Goal: Task Accomplishment & Management: Manage account settings

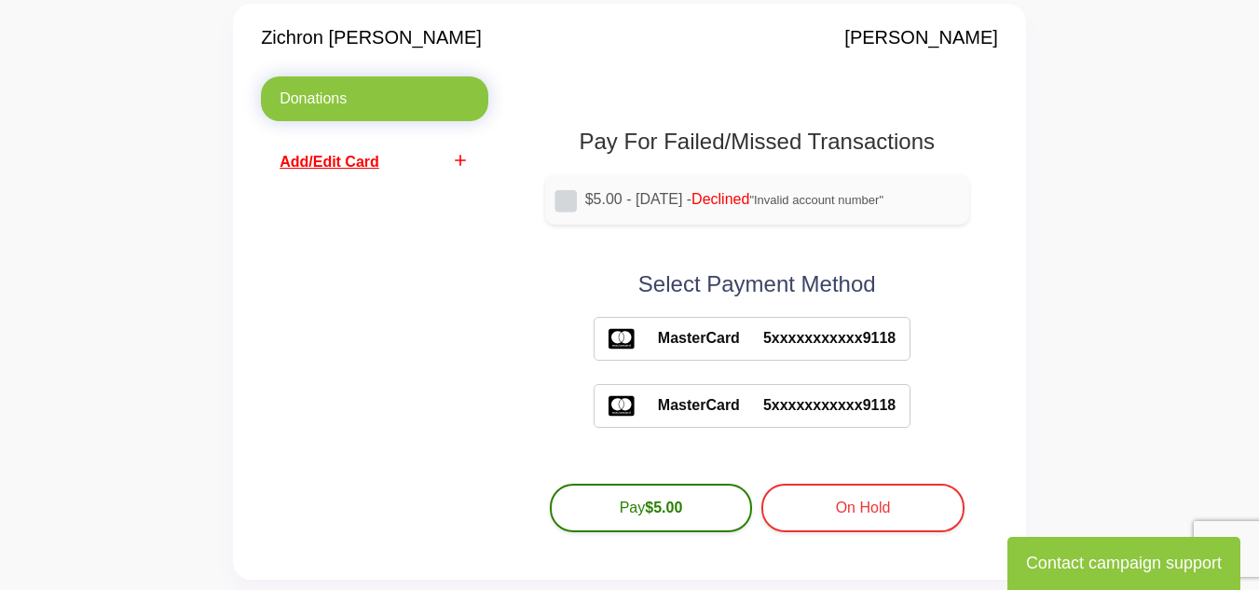
scroll to position [164, 0]
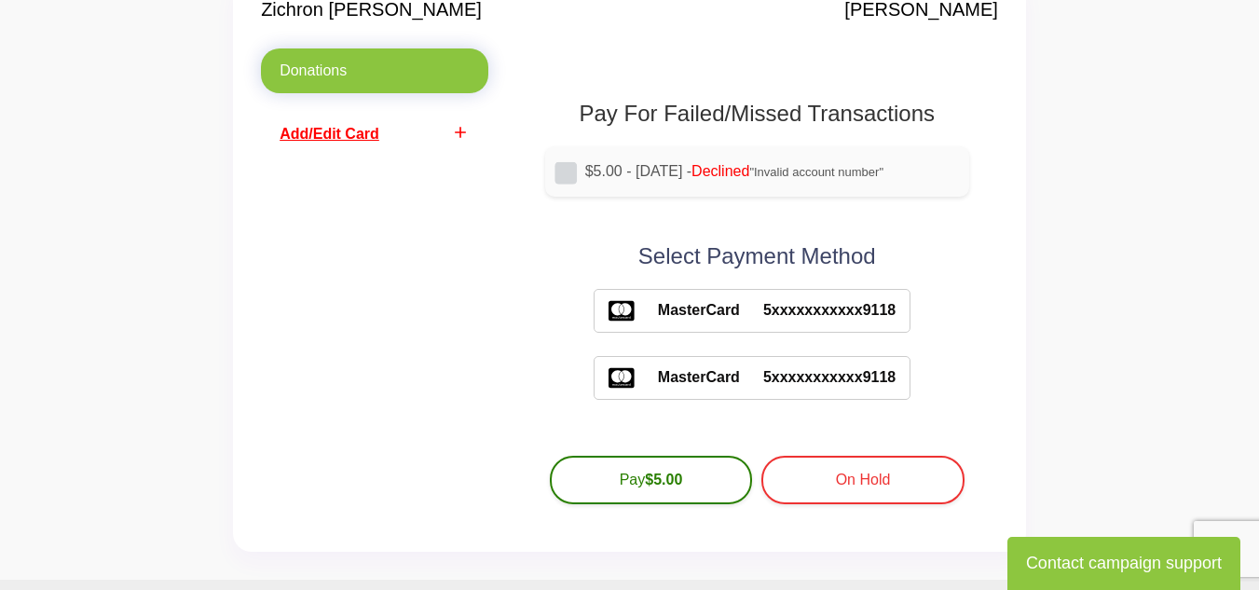
click at [705, 319] on span "MasterCard" at bounding box center [687, 310] width 105 height 22
click at [454, 129] on icon "add" at bounding box center [460, 132] width 19 height 19
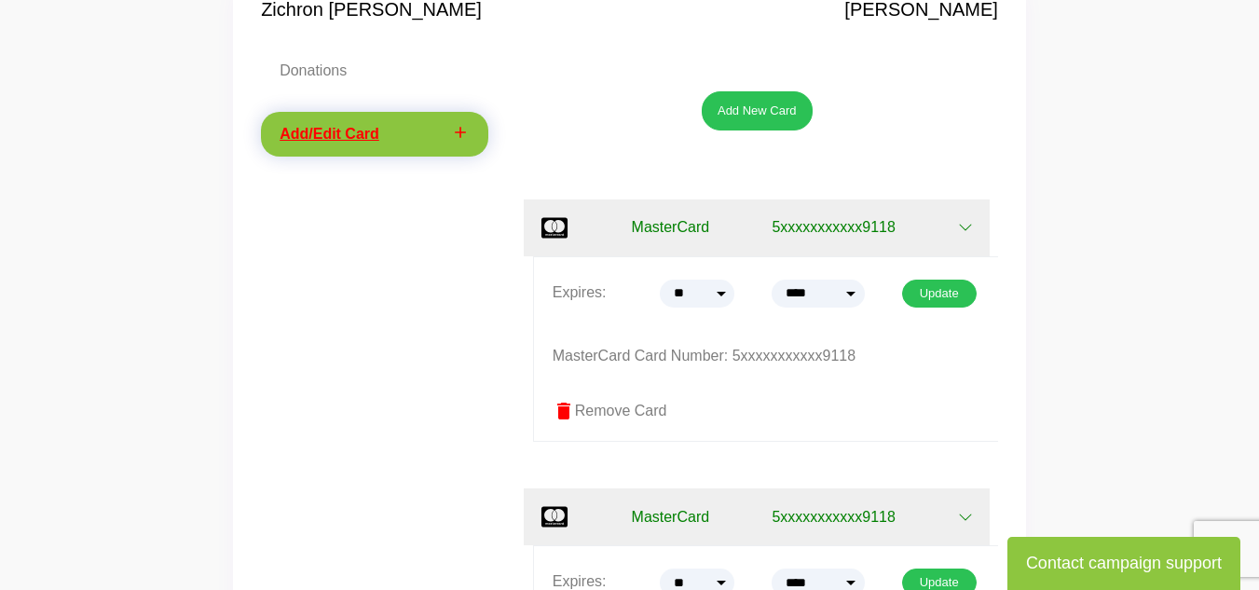
click at [966, 224] on icon "button" at bounding box center [965, 227] width 15 height 15
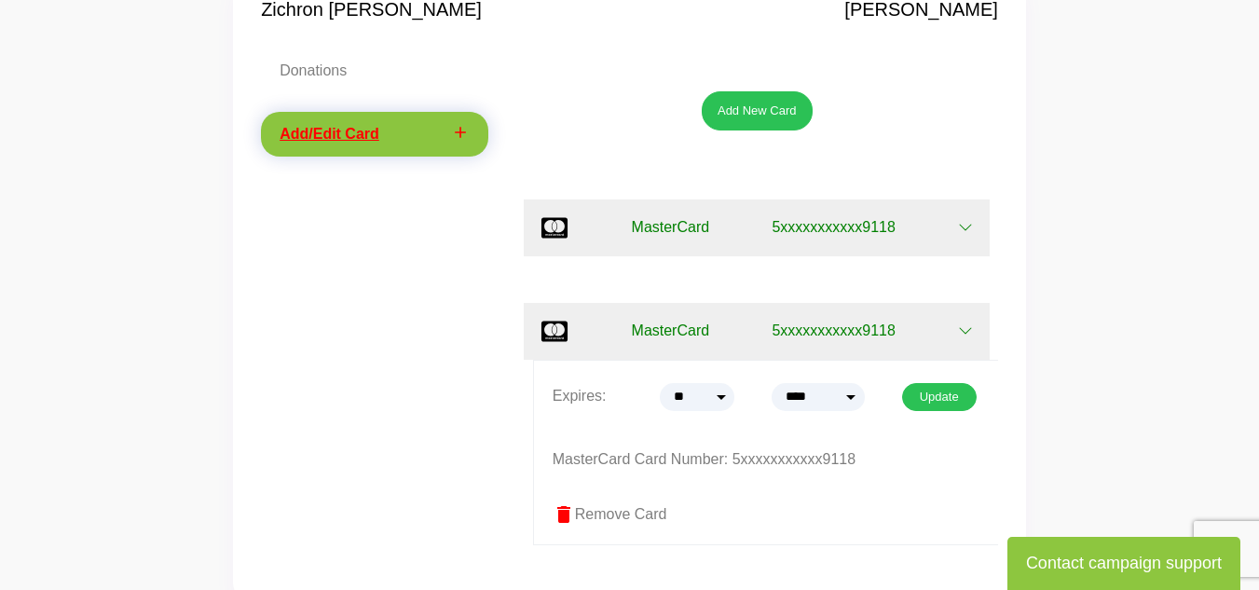
click at [958, 231] on icon "button" at bounding box center [965, 227] width 15 height 15
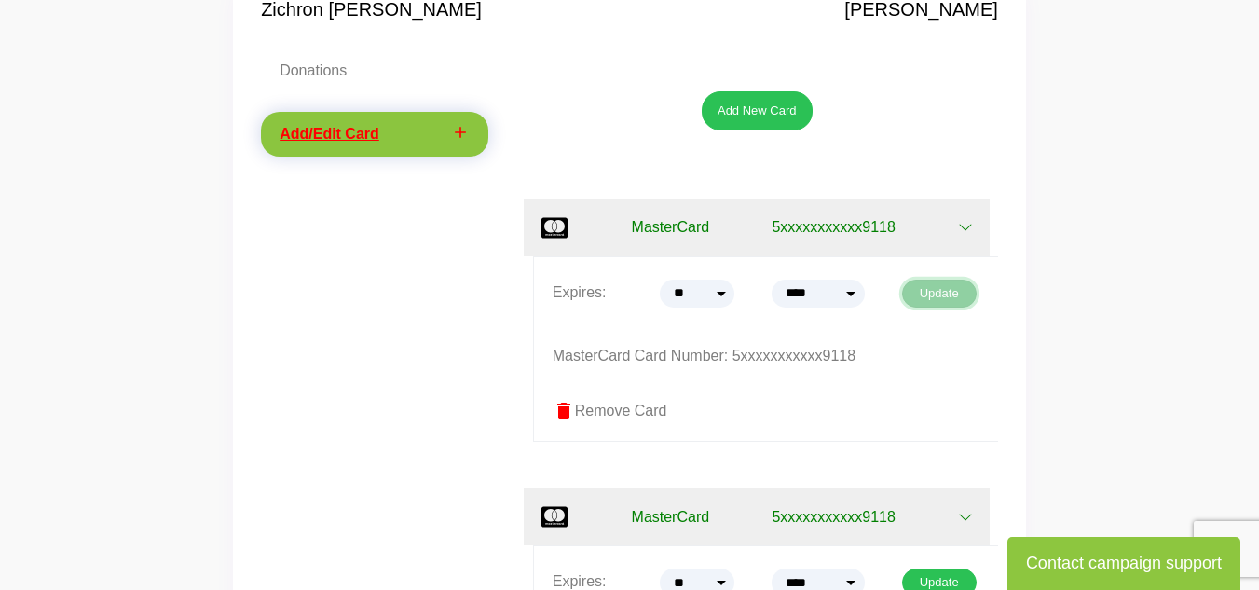
click at [955, 280] on button "Update" at bounding box center [939, 294] width 75 height 28
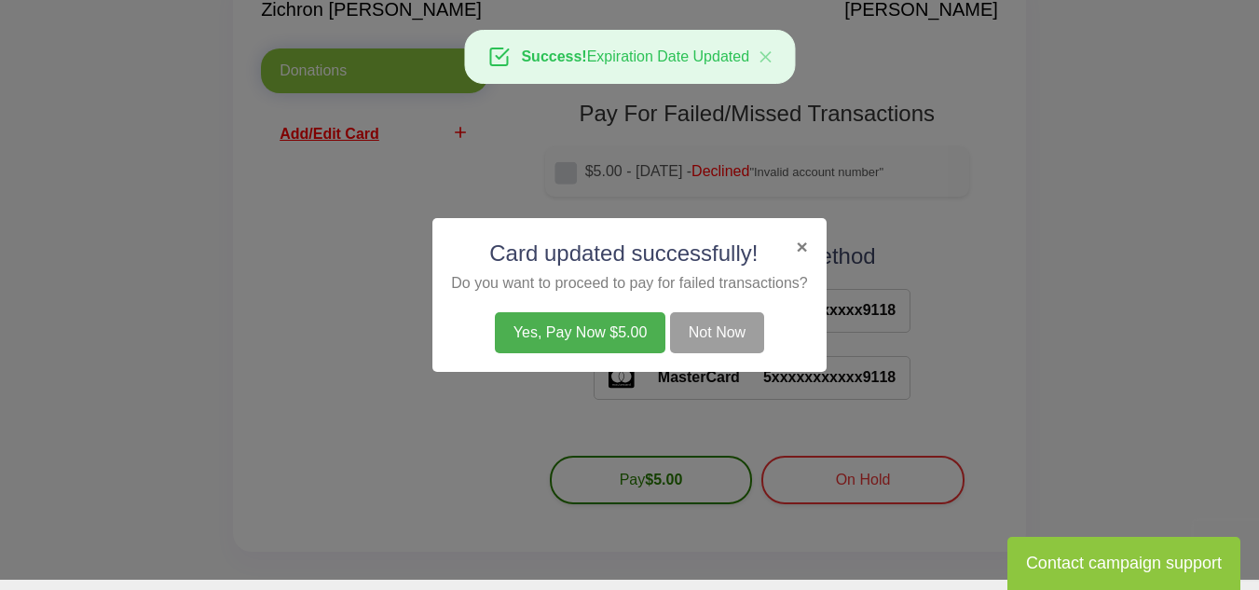
scroll to position [164, 0]
click at [695, 332] on button "Not Now" at bounding box center [717, 332] width 94 height 41
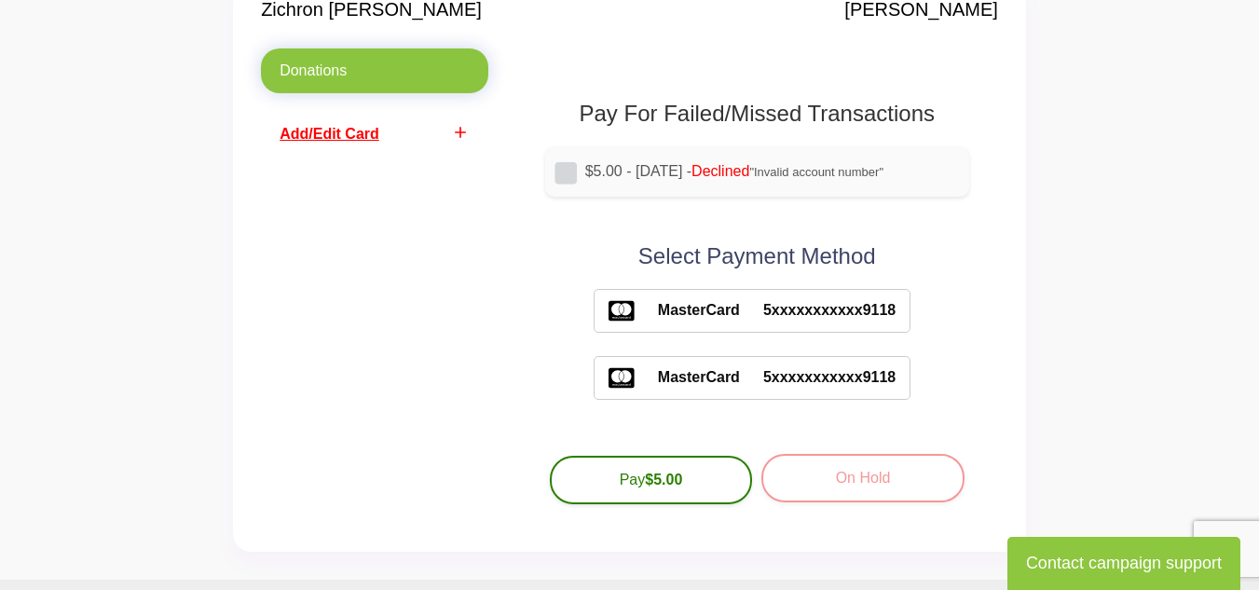
click at [850, 476] on button "On Hold" at bounding box center [862, 478] width 203 height 48
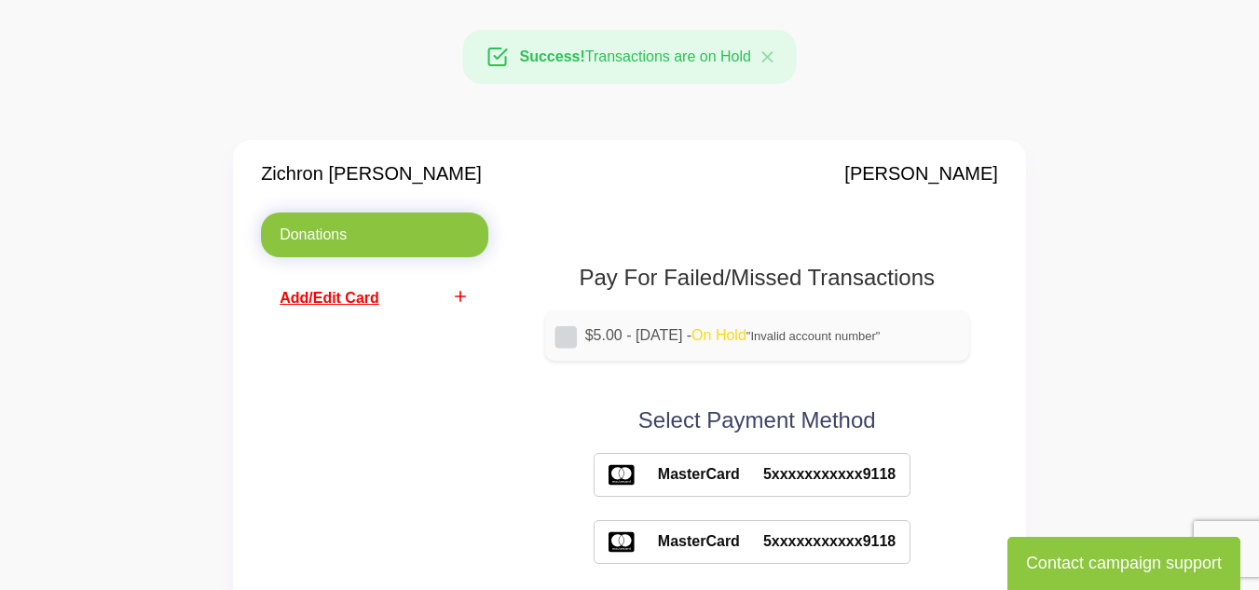
scroll to position [164, 0]
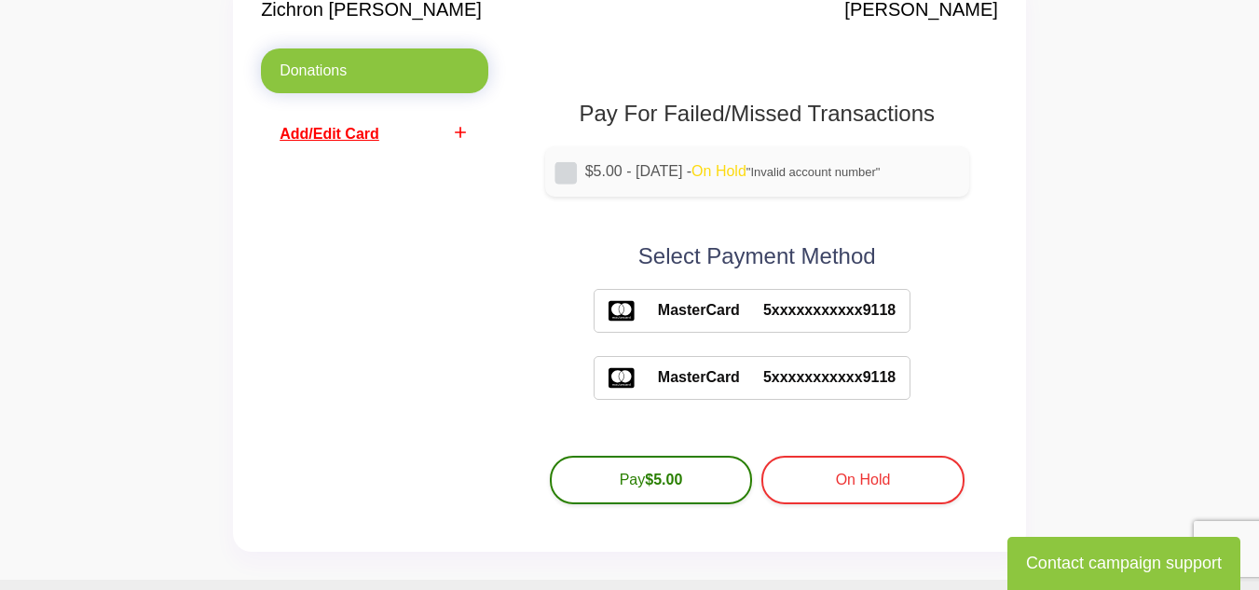
click at [457, 132] on icon "add" at bounding box center [460, 132] width 19 height 19
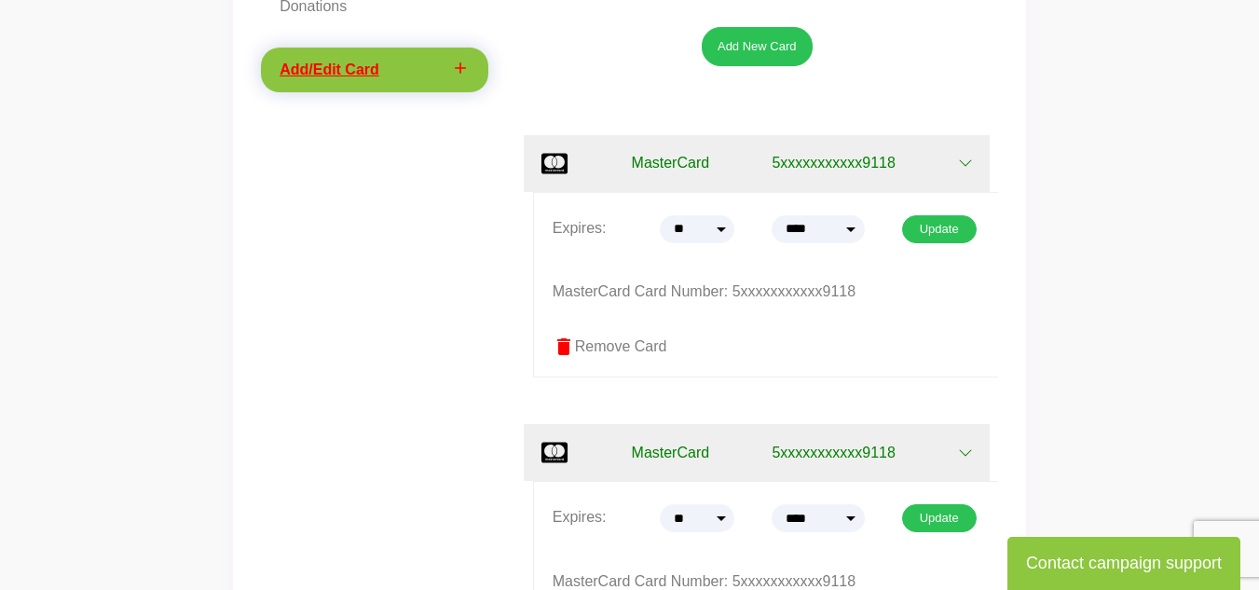
scroll to position [232, 0]
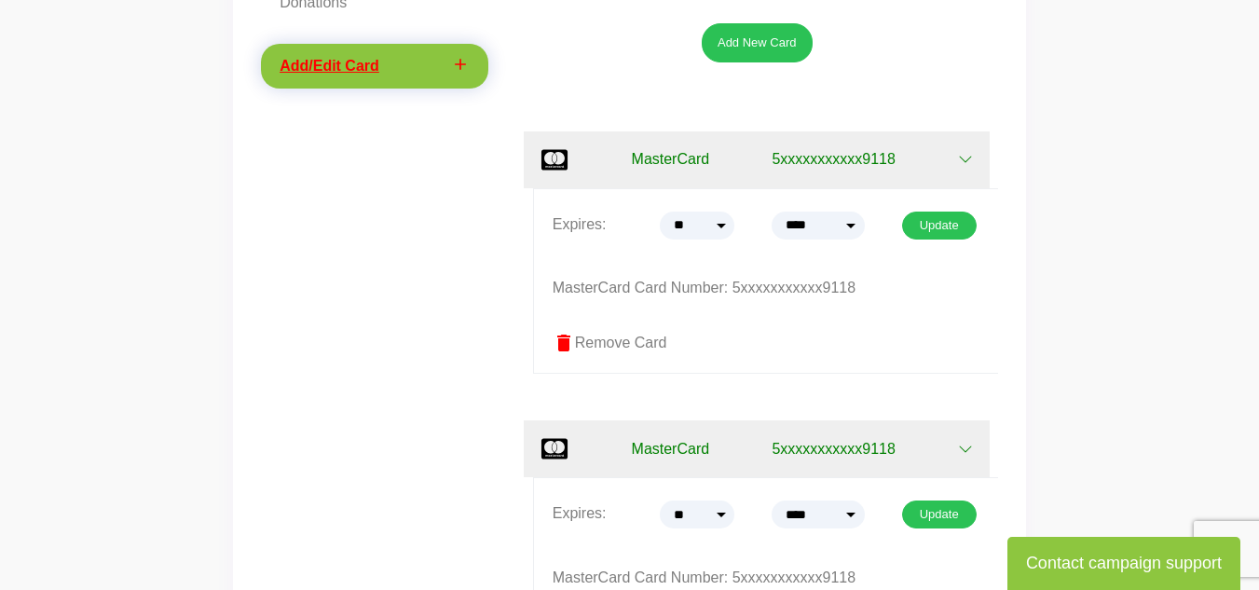
click at [569, 344] on span "delete" at bounding box center [564, 343] width 22 height 22
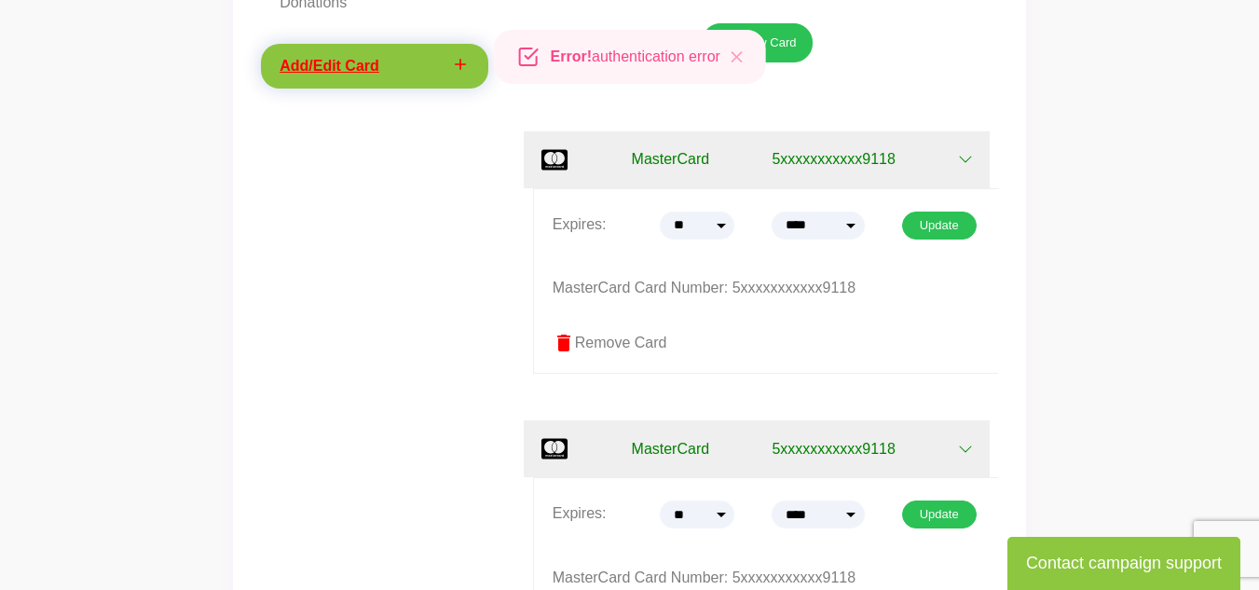
click at [569, 344] on span "delete" at bounding box center [564, 343] width 22 height 22
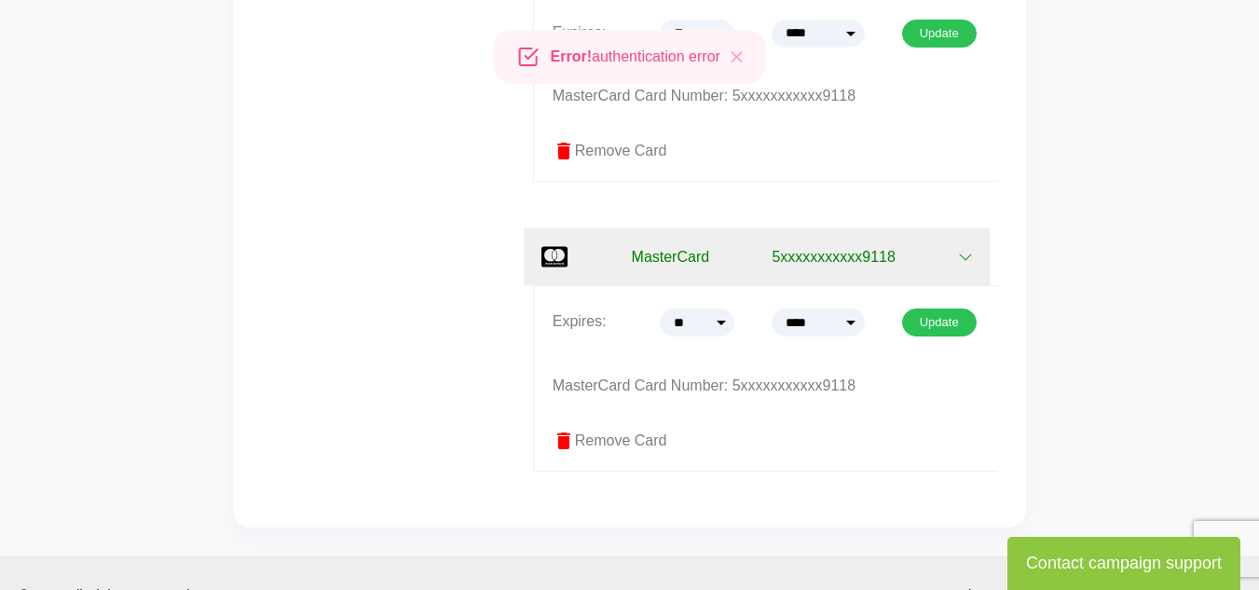
scroll to position [426, 0]
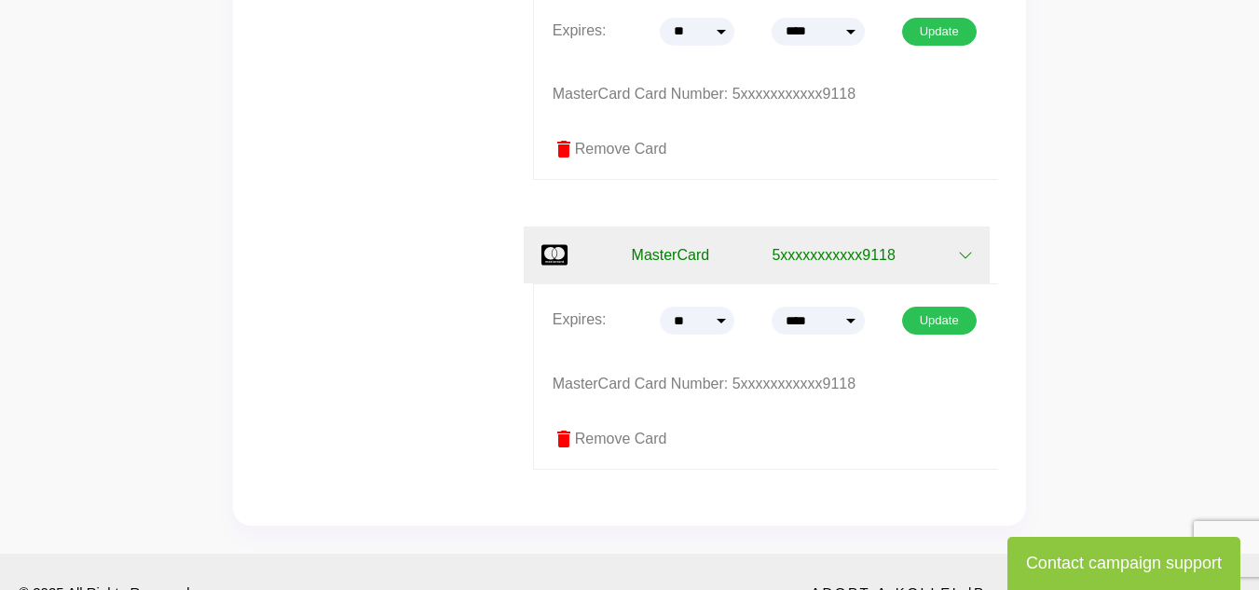
click at [590, 436] on label "delete Remove Card" at bounding box center [766, 439] width 427 height 22
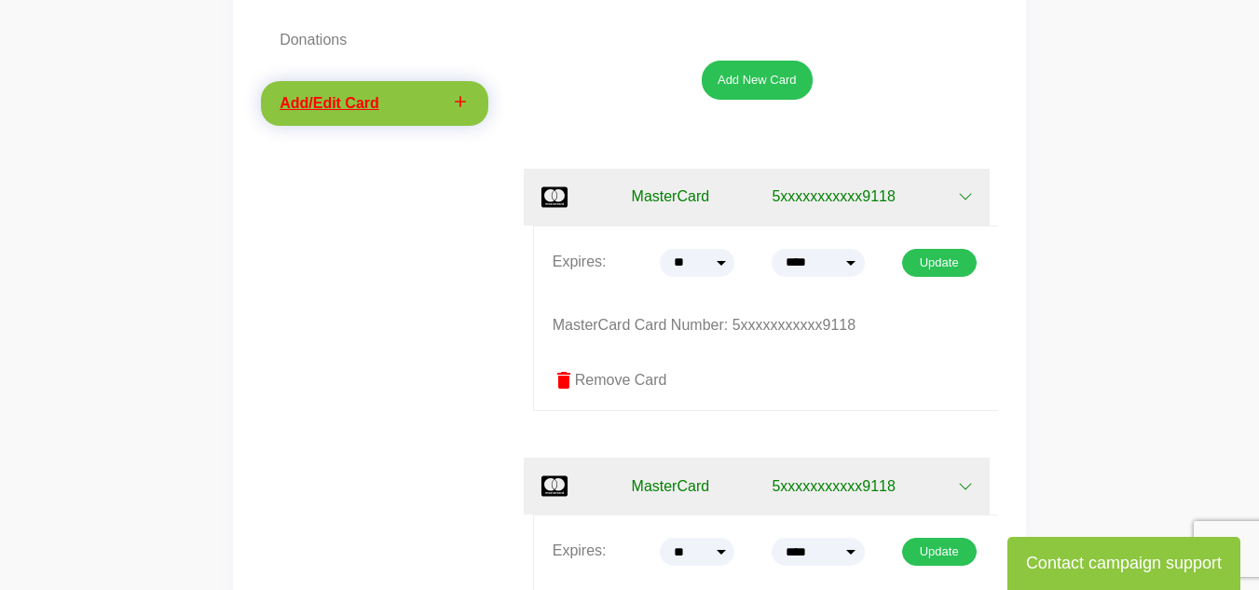
scroll to position [71, 0]
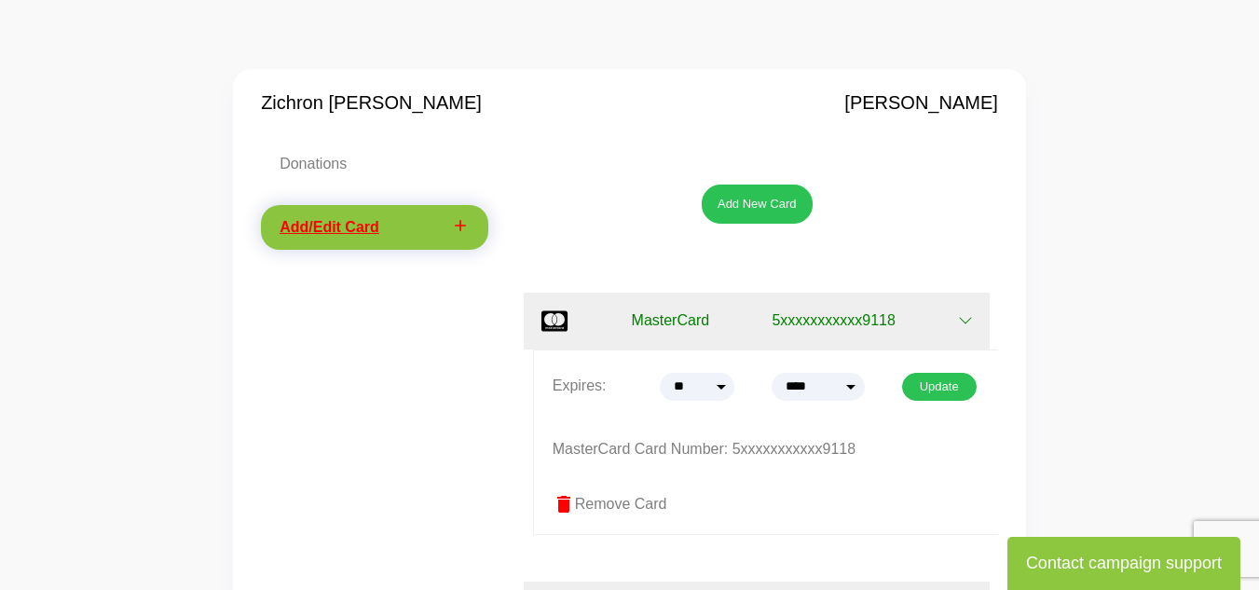
click at [371, 218] on link "add Add/Edit Card" at bounding box center [374, 227] width 227 height 45
click at [466, 224] on icon "add" at bounding box center [460, 225] width 19 height 19
click at [734, 201] on button "Add New Card" at bounding box center [757, 204] width 111 height 39
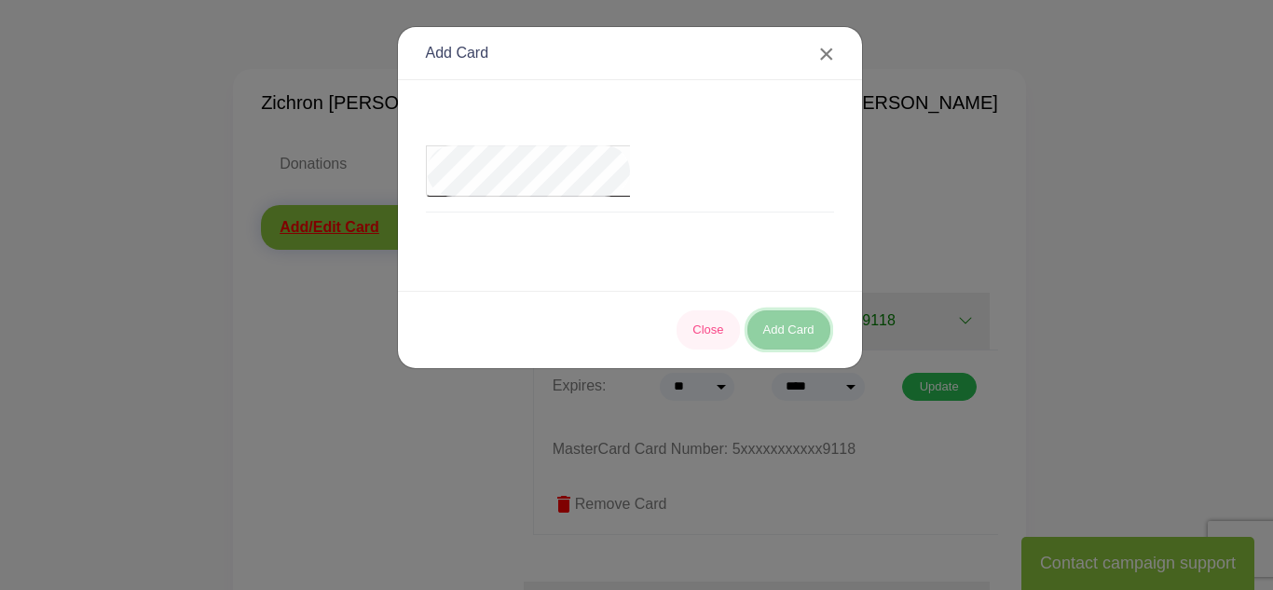
click at [789, 322] on button "Add Card" at bounding box center [789, 329] width 83 height 39
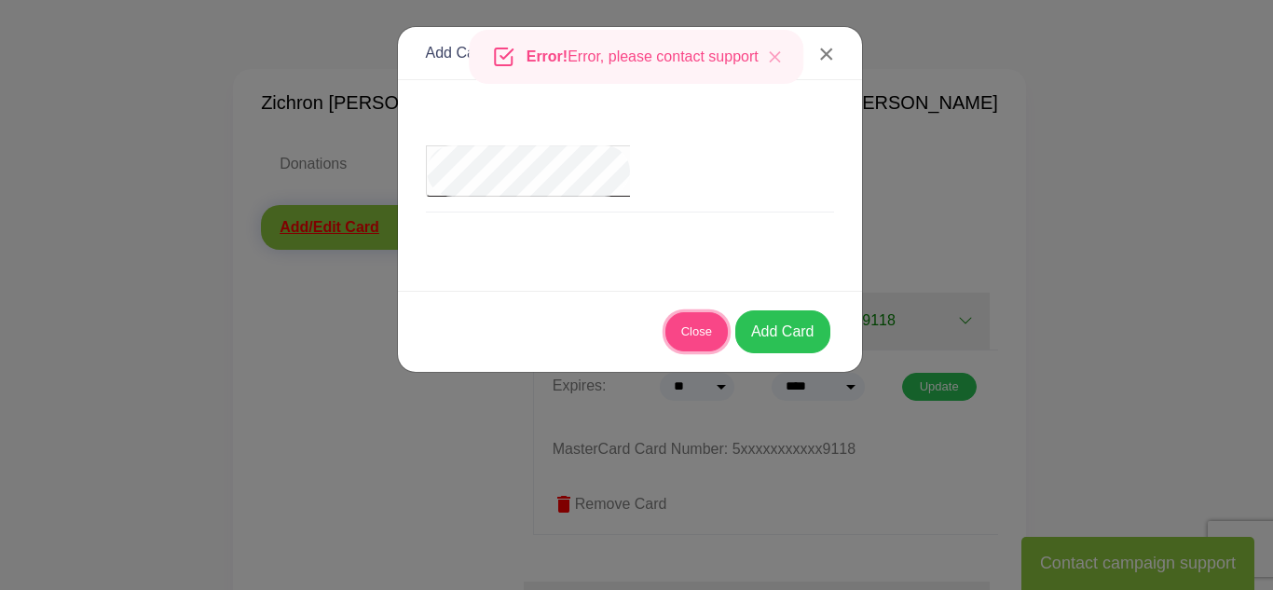
click at [704, 340] on button "Close" at bounding box center [696, 331] width 62 height 39
